Goal: Book appointment/travel/reservation

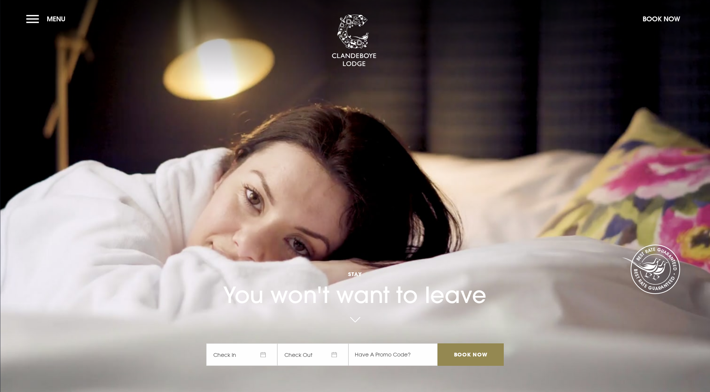
click at [264, 344] on span "Check In" at bounding box center [241, 355] width 71 height 22
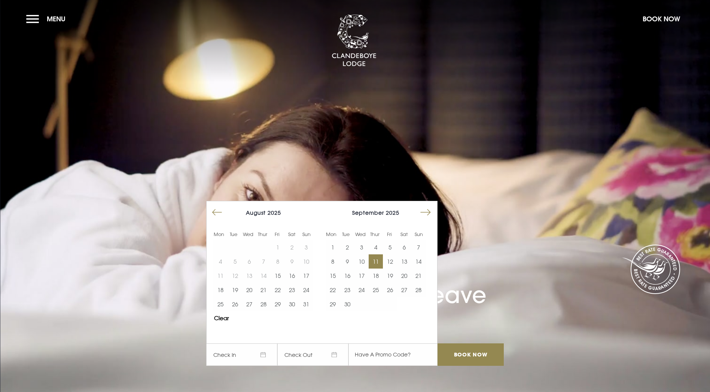
click at [382, 255] on button "11" at bounding box center [376, 262] width 14 height 14
click at [395, 255] on button "12" at bounding box center [390, 262] width 14 height 14
click at [157, 271] on video "Your browser does not support the video tag." at bounding box center [355, 195] width 710 height 397
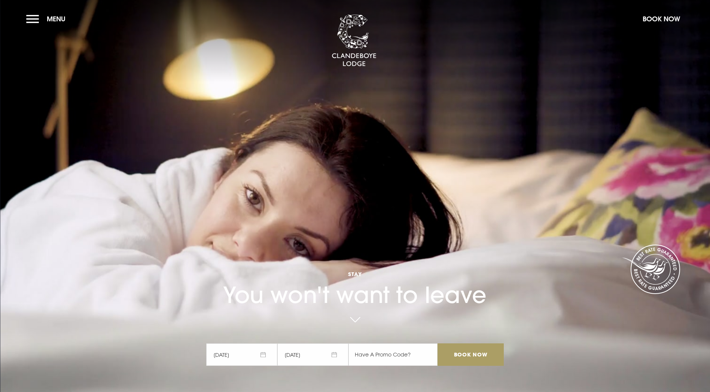
click at [468, 344] on input "Book Now" at bounding box center [471, 355] width 66 height 22
click at [33, 18] on button "Menu" at bounding box center [47, 19] width 43 height 16
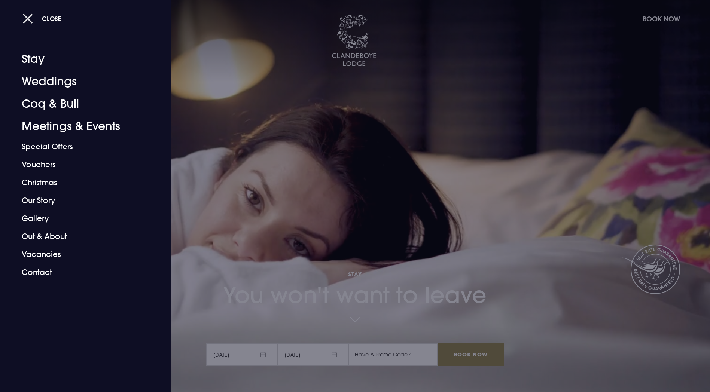
click at [49, 19] on span "Close" at bounding box center [51, 19] width 19 height 8
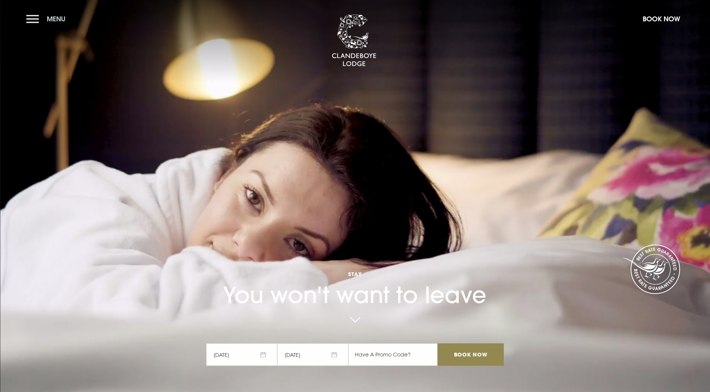
click at [58, 20] on span "Menu" at bounding box center [56, 19] width 19 height 9
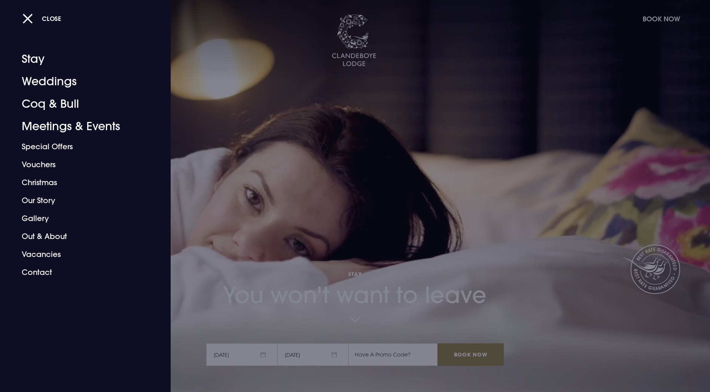
click at [57, 370] on div "Close Stay Weddings Coq & Bull Meetings & Events Special Offers Vouchers Christ…" at bounding box center [80, 220] width 127 height 344
click at [530, 147] on div at bounding box center [355, 196] width 710 height 392
